Goal: Task Accomplishment & Management: Use online tool/utility

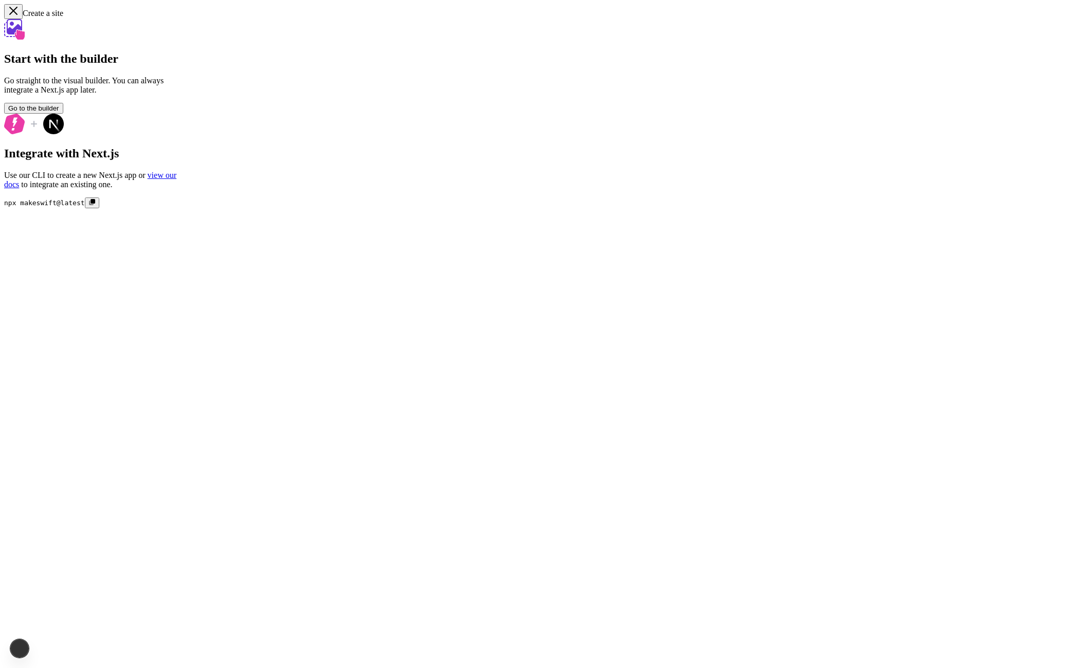
click at [59, 112] on span "Go to the builder" at bounding box center [33, 108] width 51 height 8
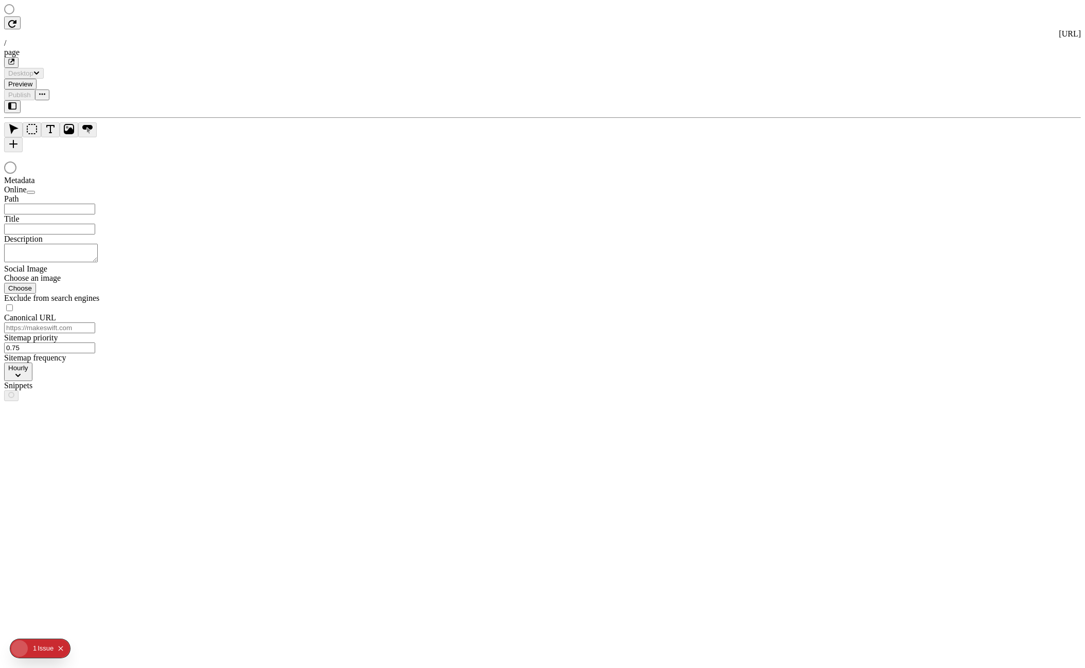
type input "/page"
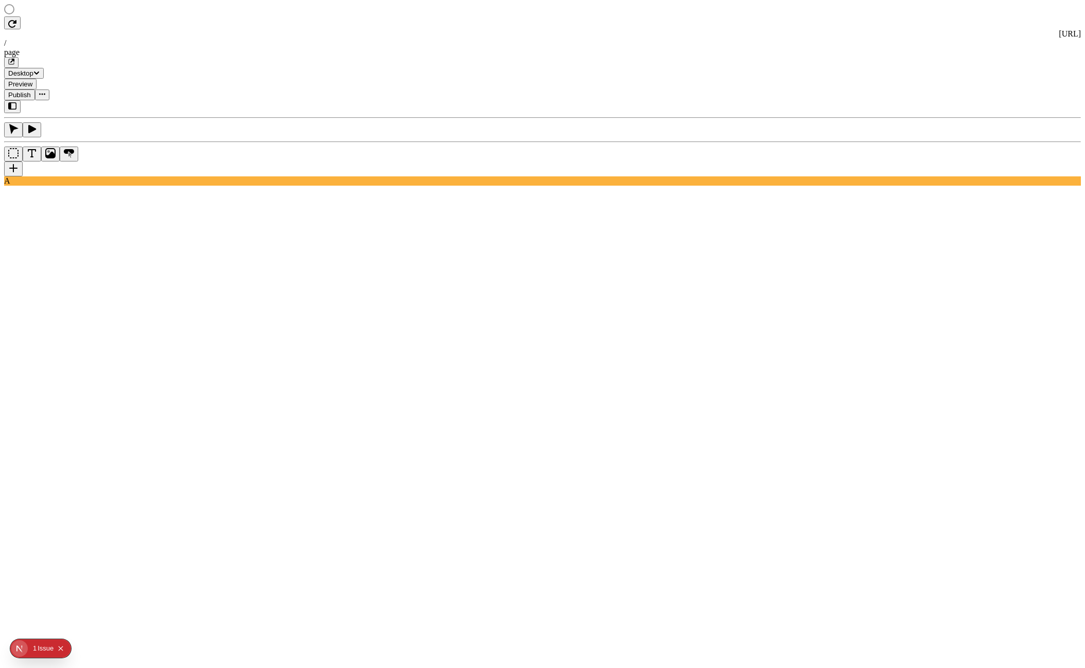
click at [173, 263] on rect at bounding box center [404, 578] width 800 height 631
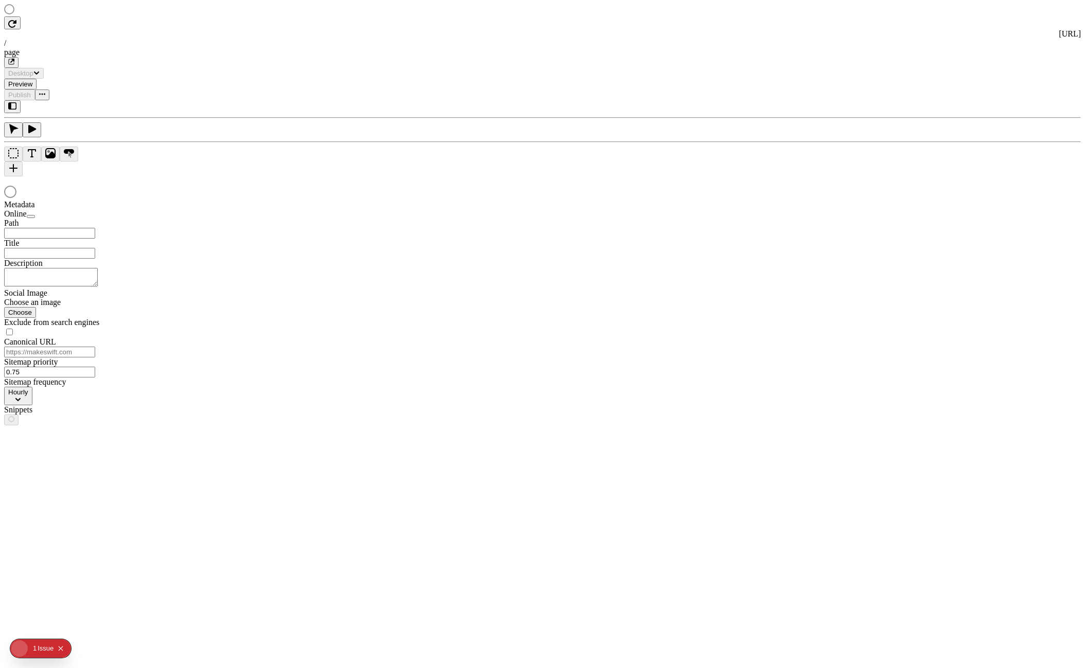
type input "/page"
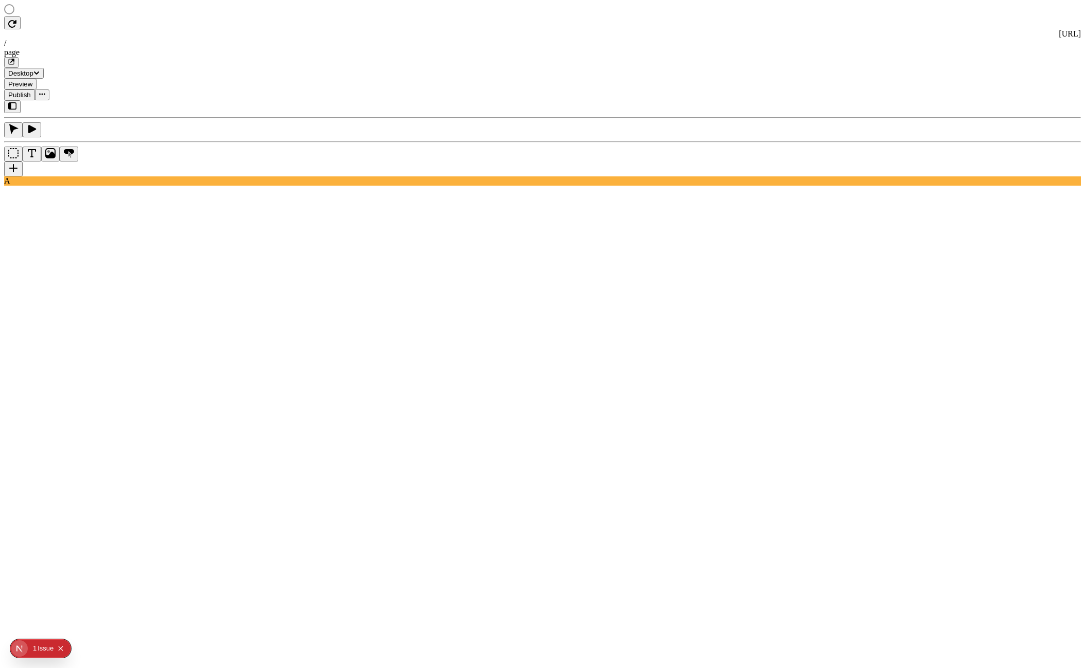
click at [37, 645] on div "1" at bounding box center [35, 648] width 4 height 19
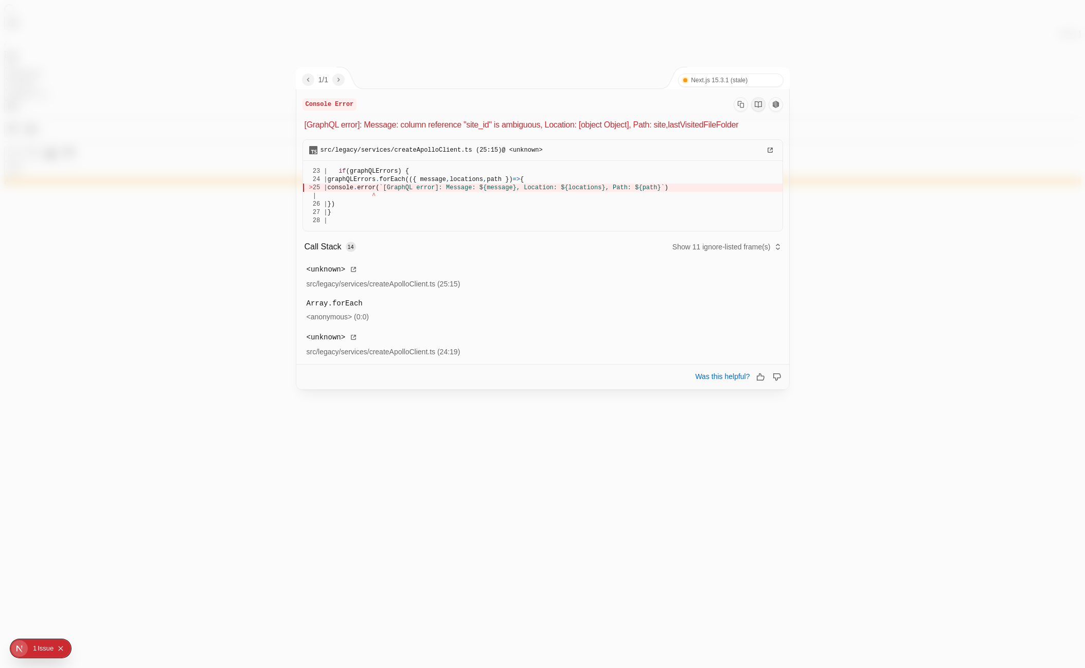
click at [60, 39] on div at bounding box center [542, 334] width 1085 height 668
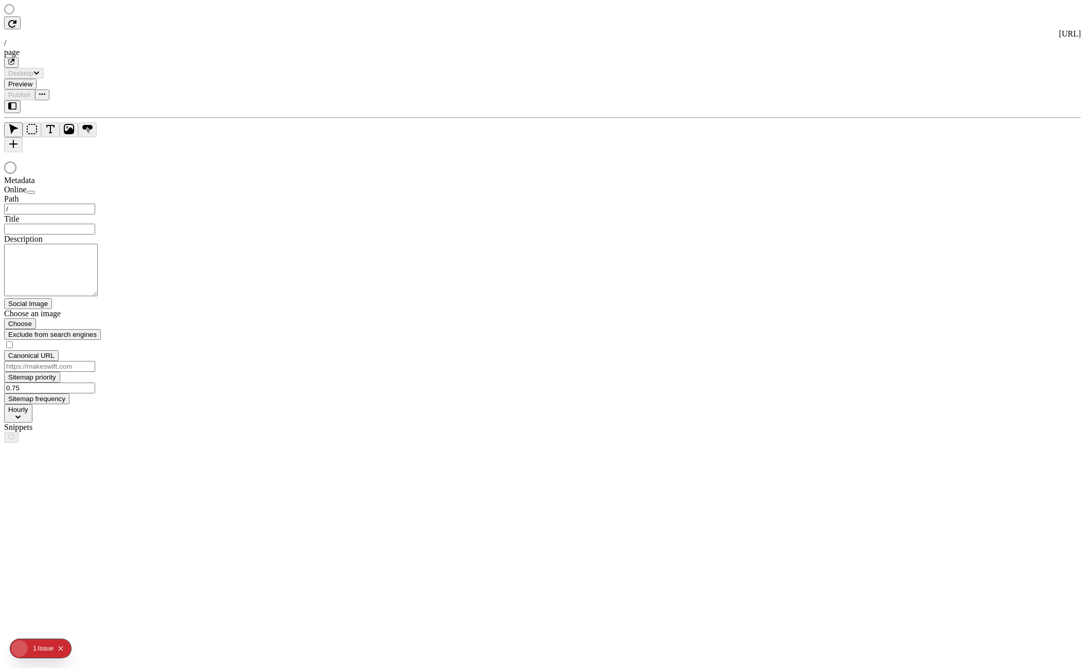
type input "/page"
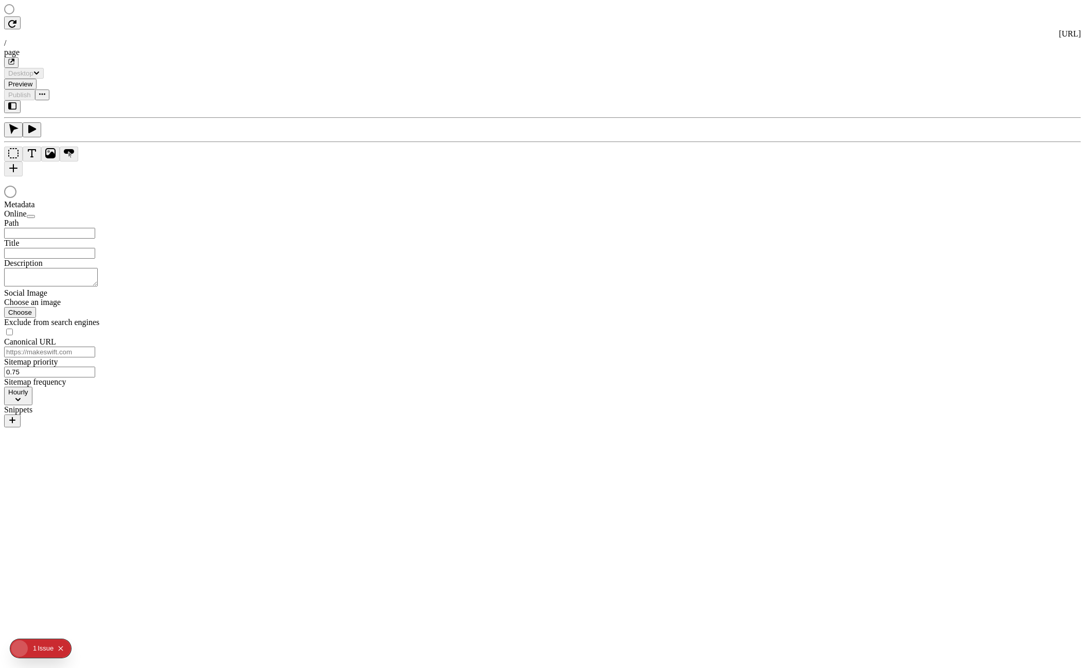
type input "/page"
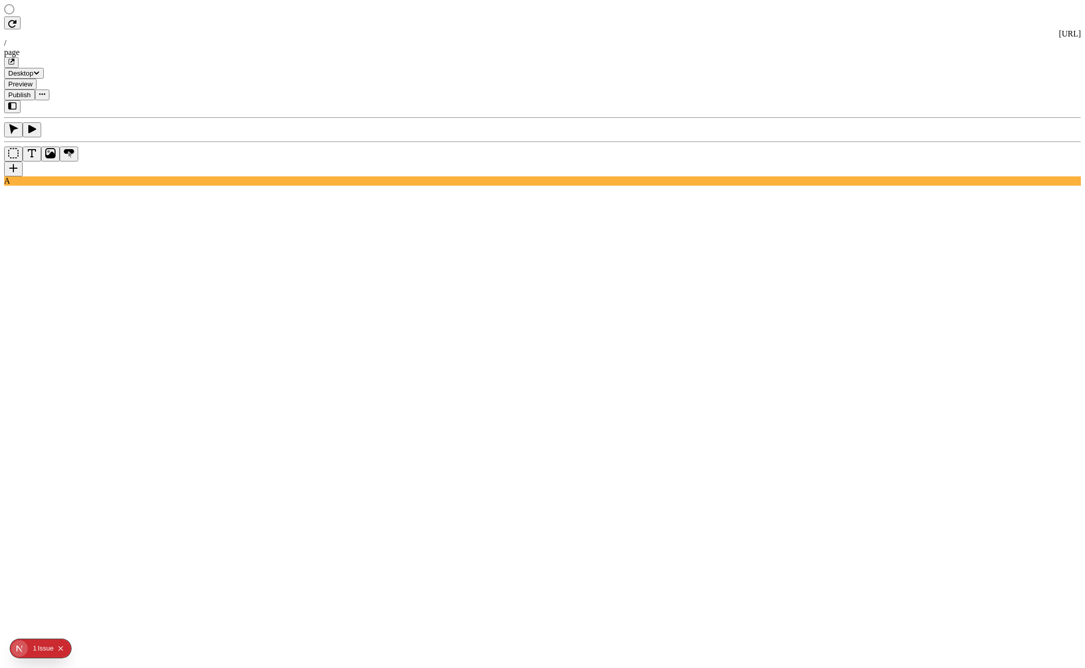
click at [75, 16] on div at bounding box center [65, 10] width 123 height 12
click at [44, 16] on div at bounding box center [65, 10] width 123 height 12
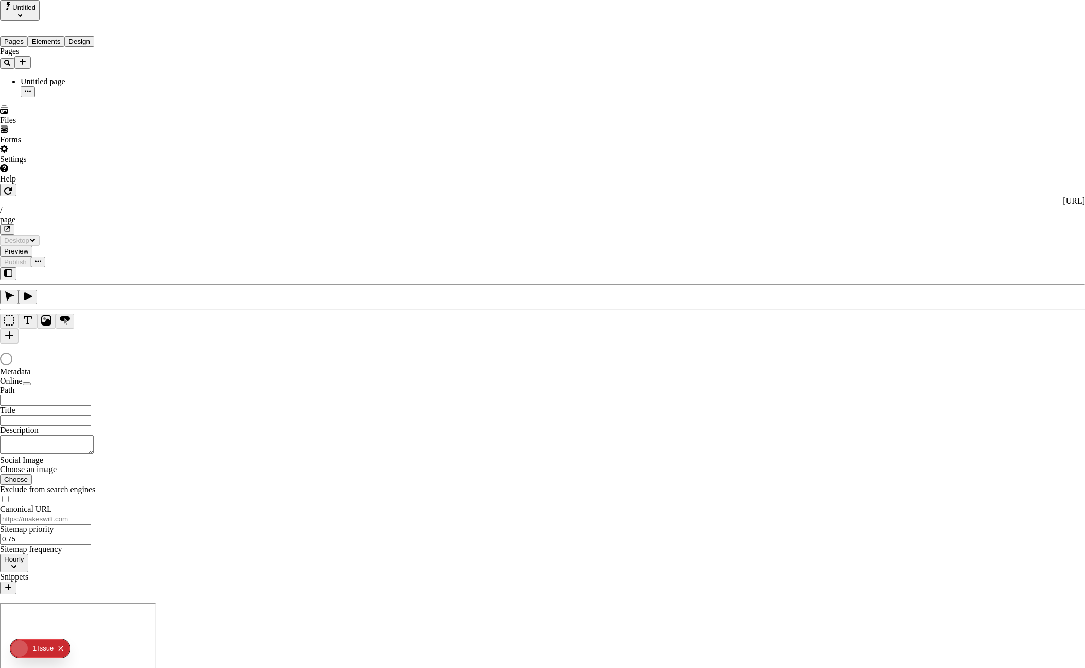
type input "/page"
